Goal: Task Accomplishment & Management: Use online tool/utility

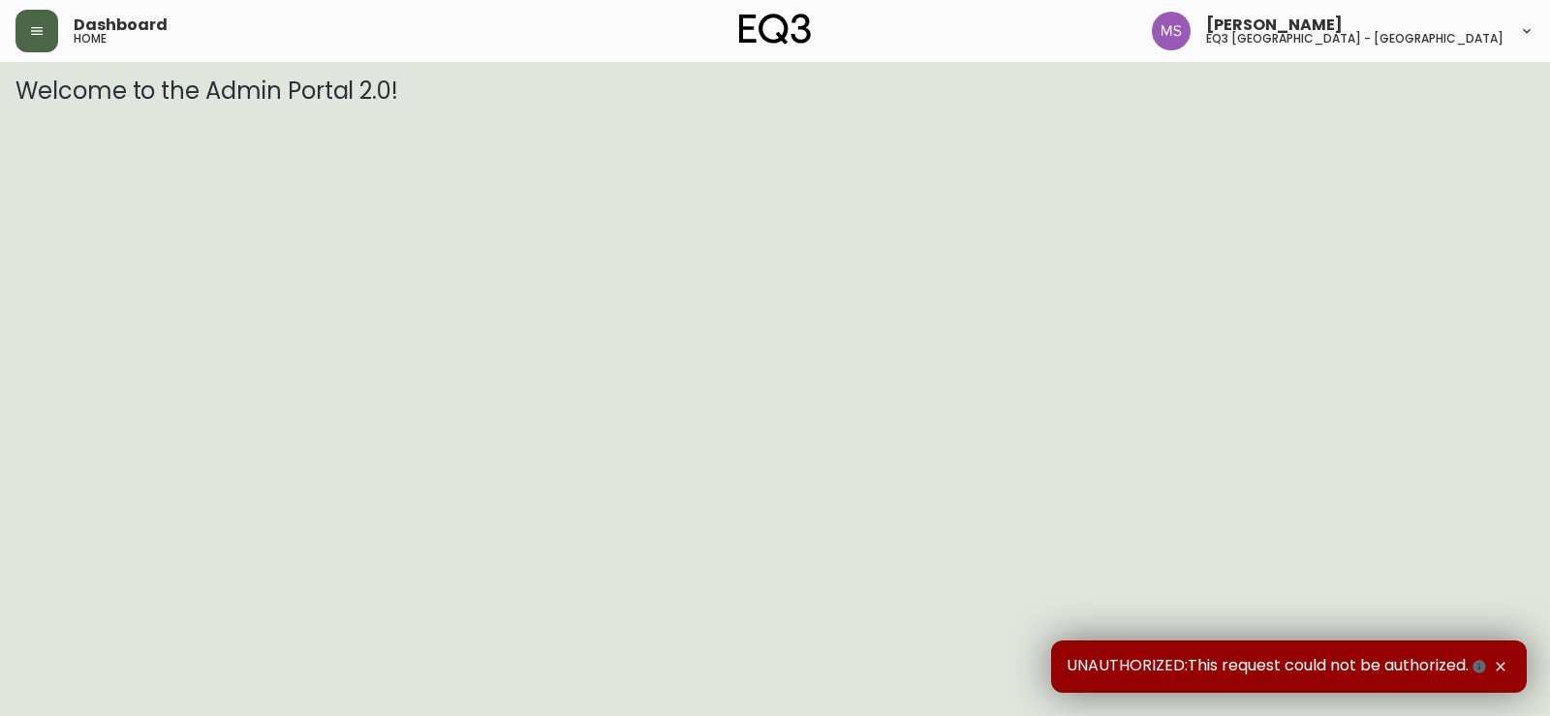
click at [42, 33] on icon "button" at bounding box center [36, 30] width 15 height 15
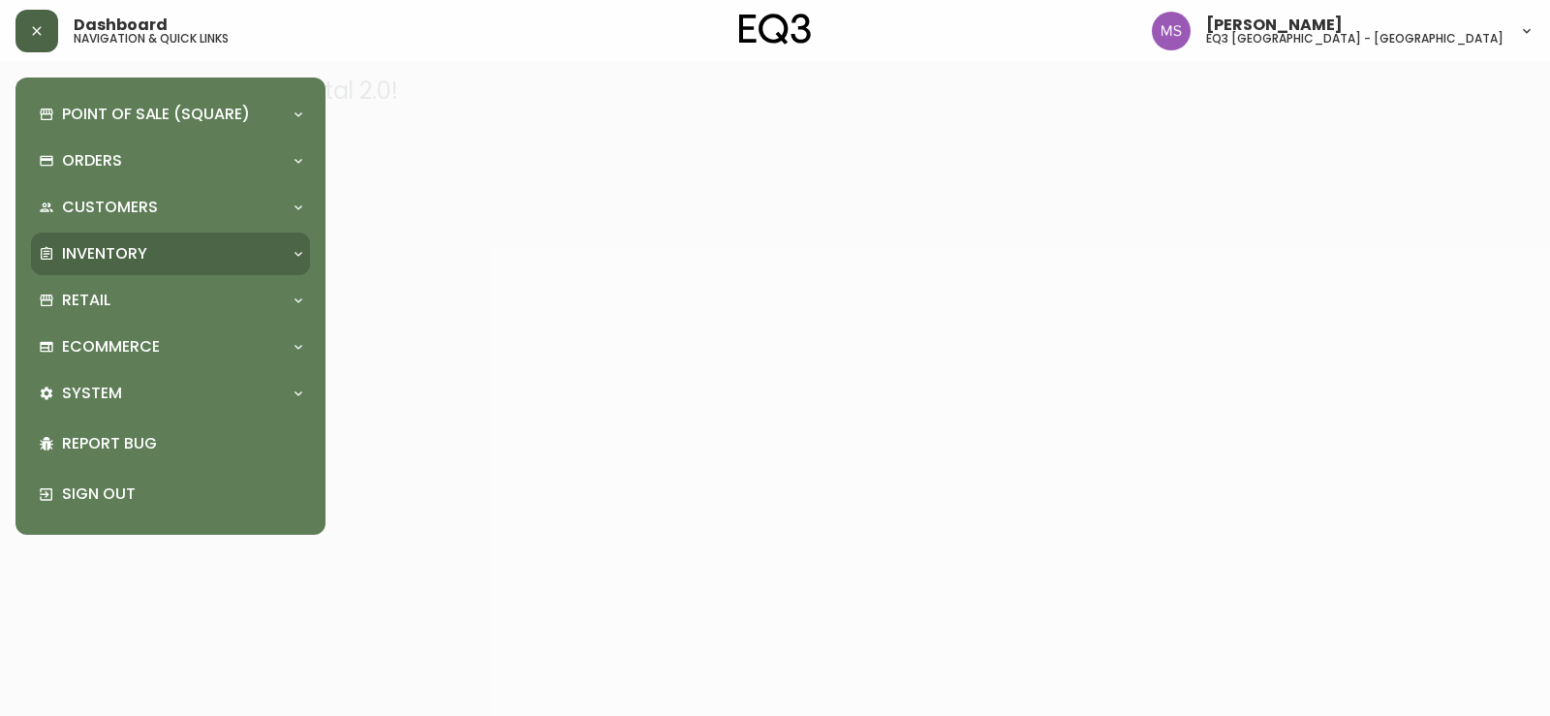
click at [160, 241] on div "Inventory" at bounding box center [170, 253] width 279 height 43
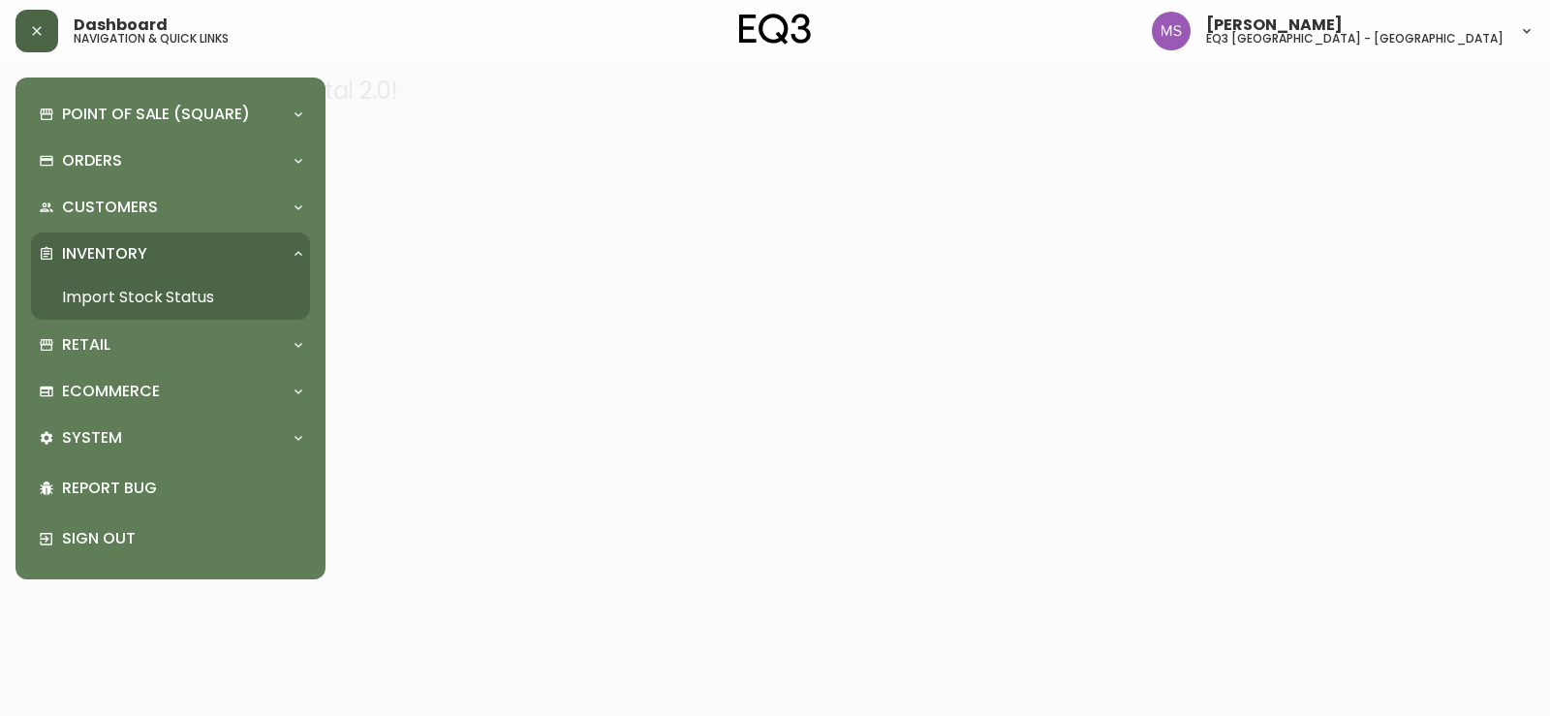
click at [188, 296] on link "Import Stock Status" at bounding box center [170, 297] width 279 height 45
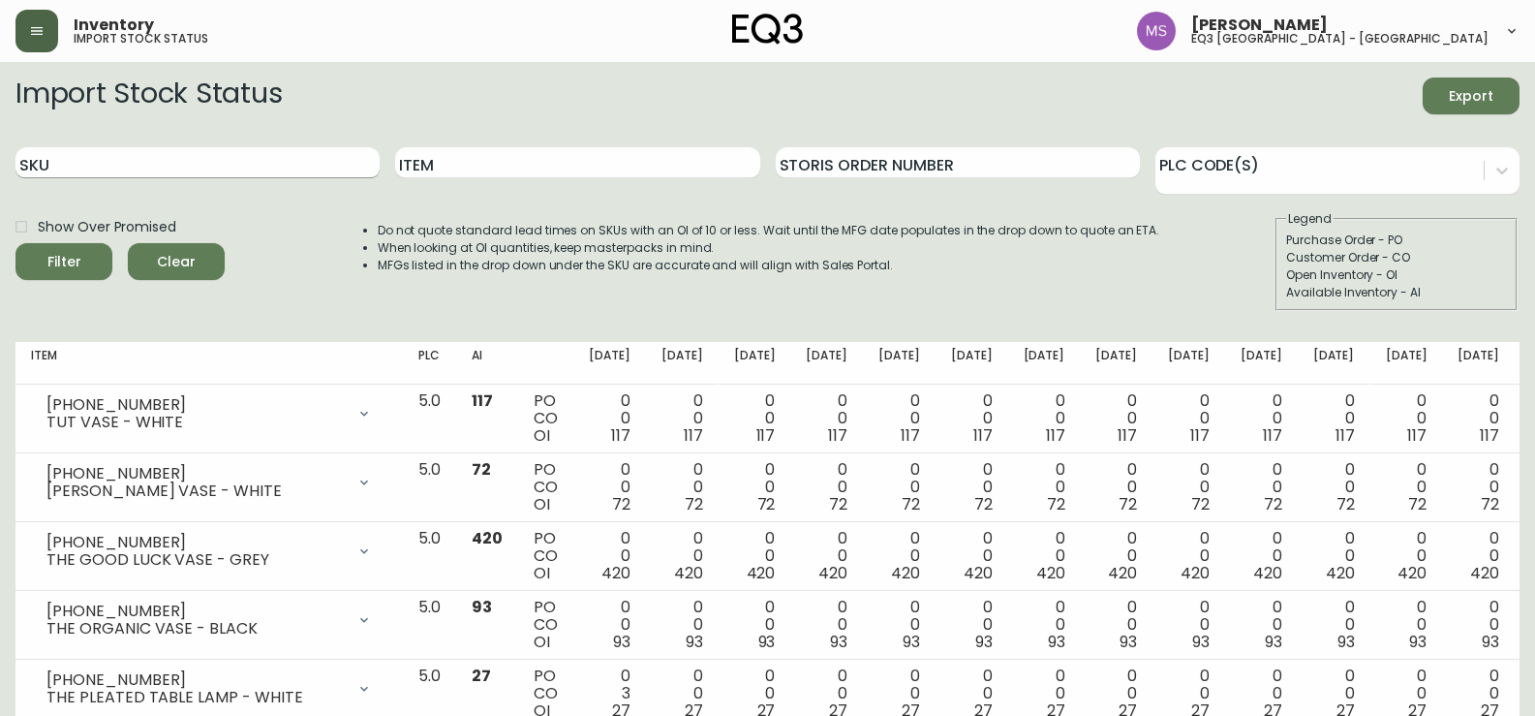
click at [178, 162] on input "SKU" at bounding box center [197, 162] width 364 height 31
paste input "[PHONE_NUMBER]"
type input "[PHONE_NUMBER]"
click at [15, 243] on button "Filter" at bounding box center [63, 261] width 97 height 37
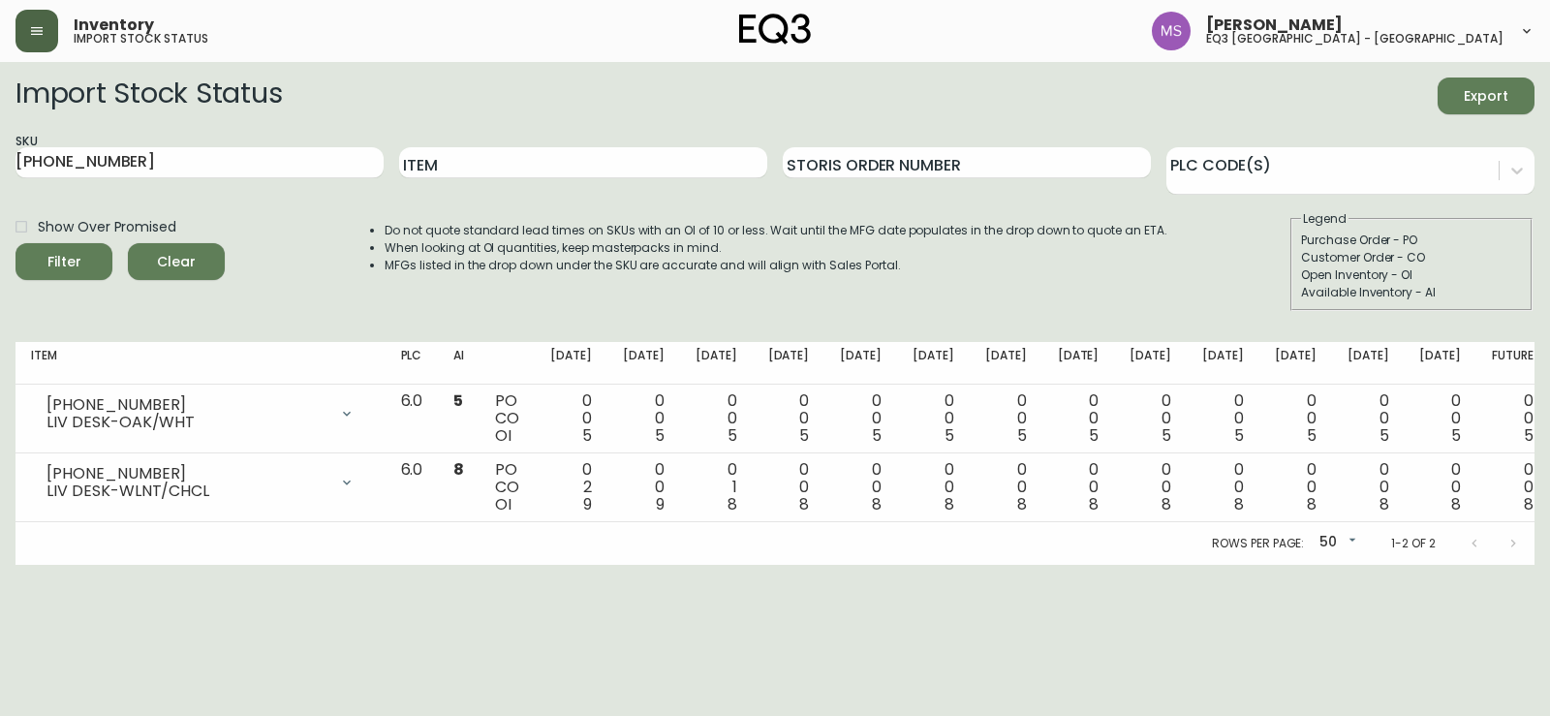
click at [0, 395] on main "Import Stock Status Export SKU [PHONE_NUMBER] Item Storis Order Number PLC Code…" at bounding box center [775, 313] width 1550 height 503
